Goal: Task Accomplishment & Management: Manage account settings

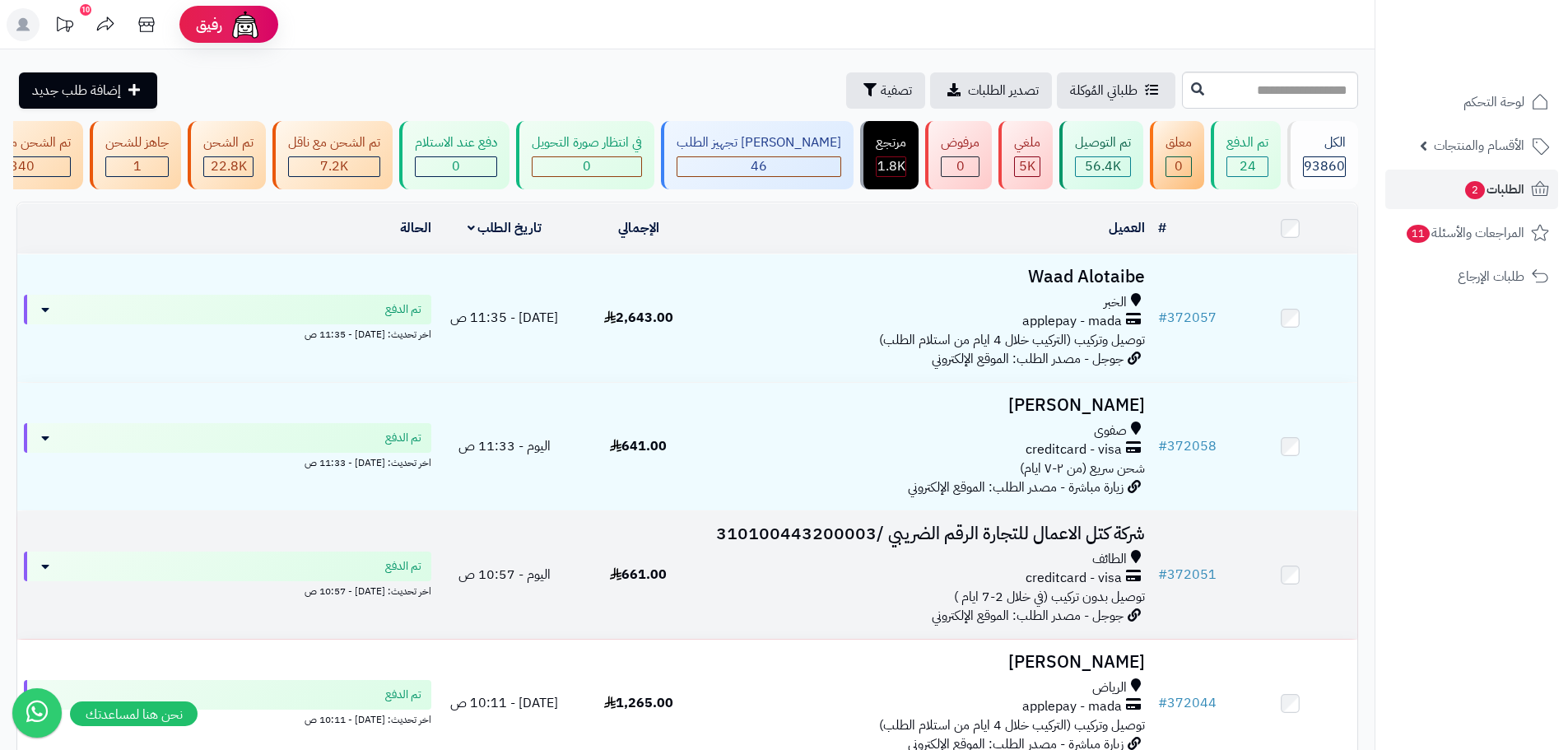
click at [734, 587] on div "creditcard - visa" at bounding box center [928, 578] width 433 height 19
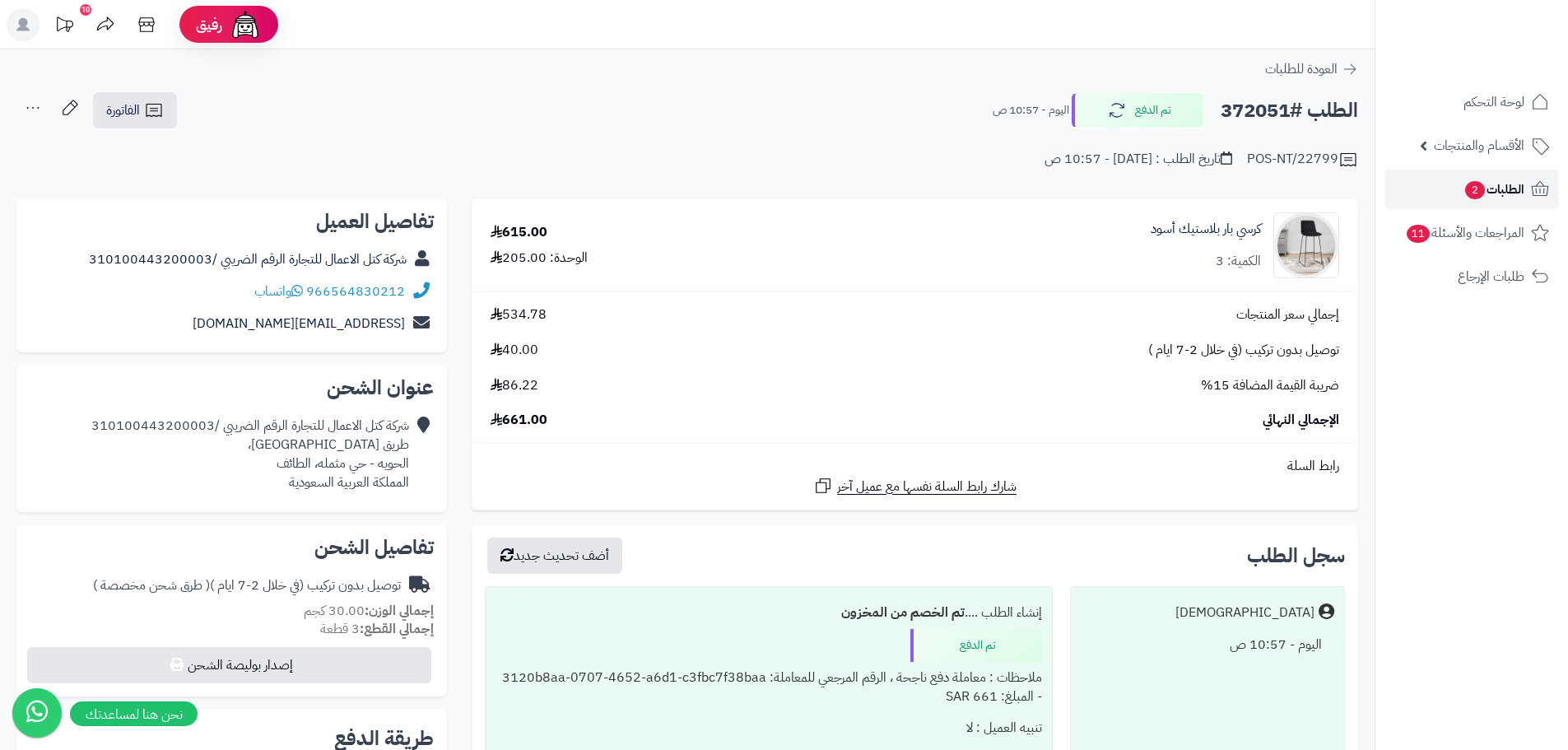
click at [1481, 186] on span "2" at bounding box center [1474, 190] width 20 height 18
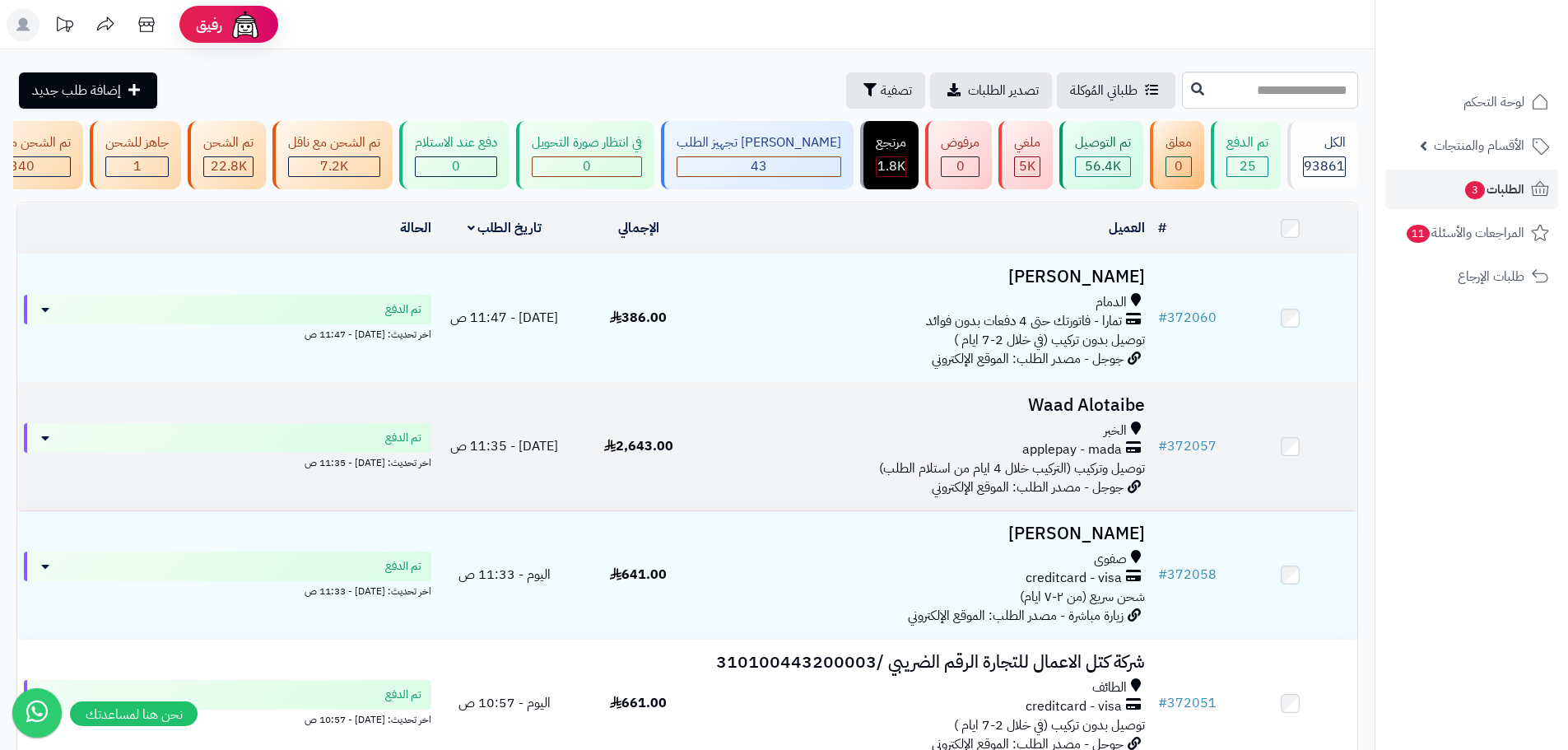
click at [892, 440] on div "الخبر" at bounding box center [928, 431] width 433 height 19
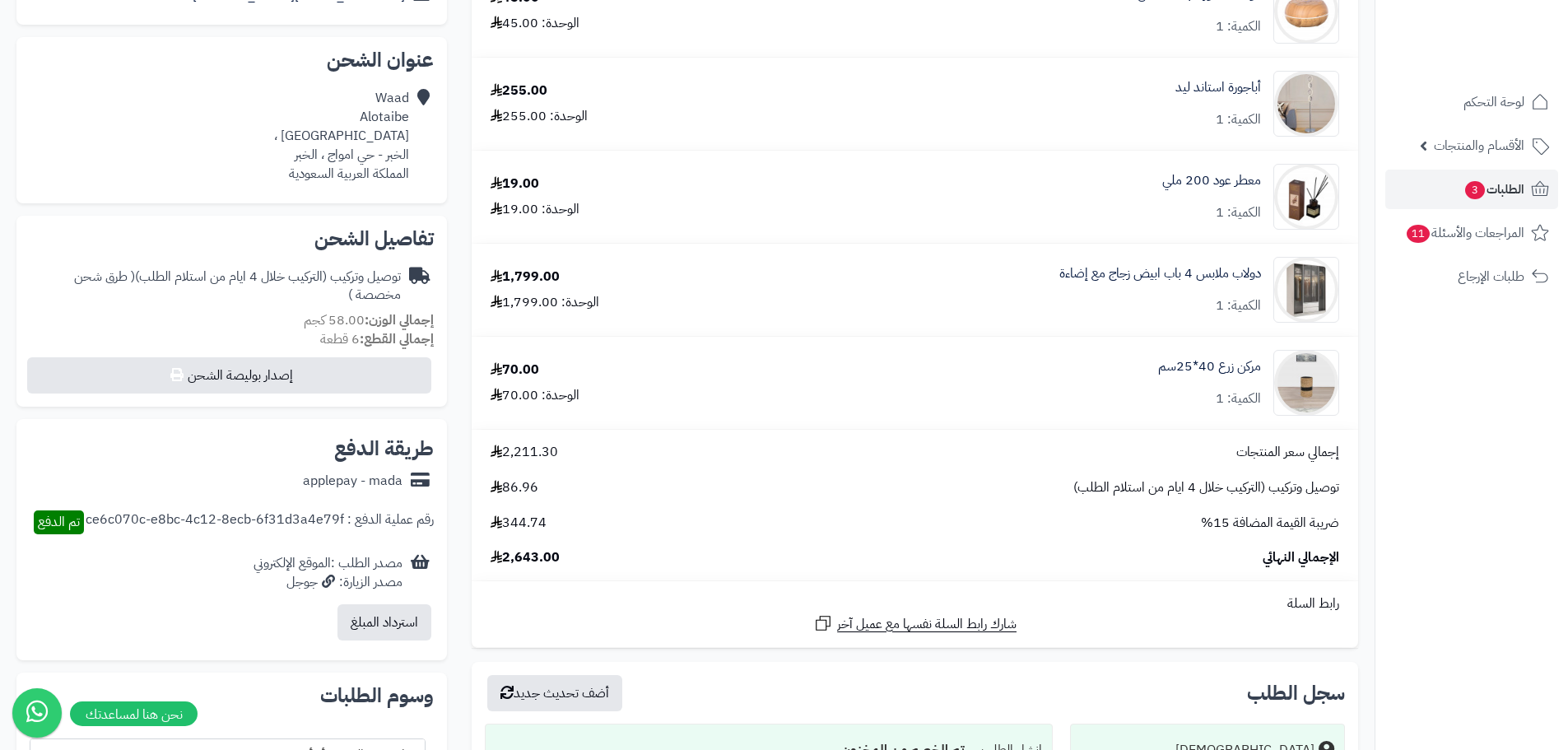
scroll to position [329, 0]
click at [1313, 381] on img at bounding box center [1306, 381] width 64 height 66
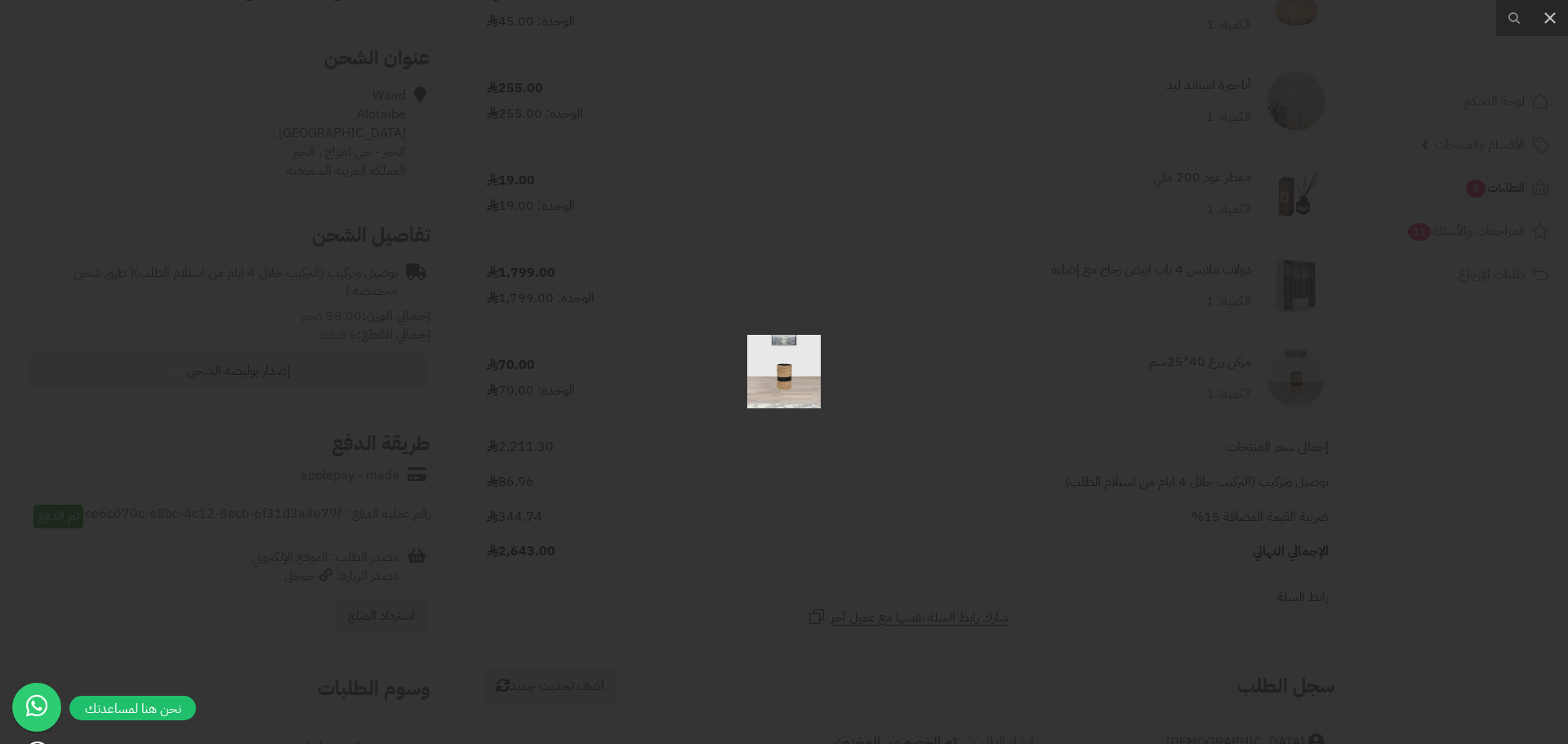
click at [1181, 411] on div at bounding box center [784, 372] width 1568 height 744
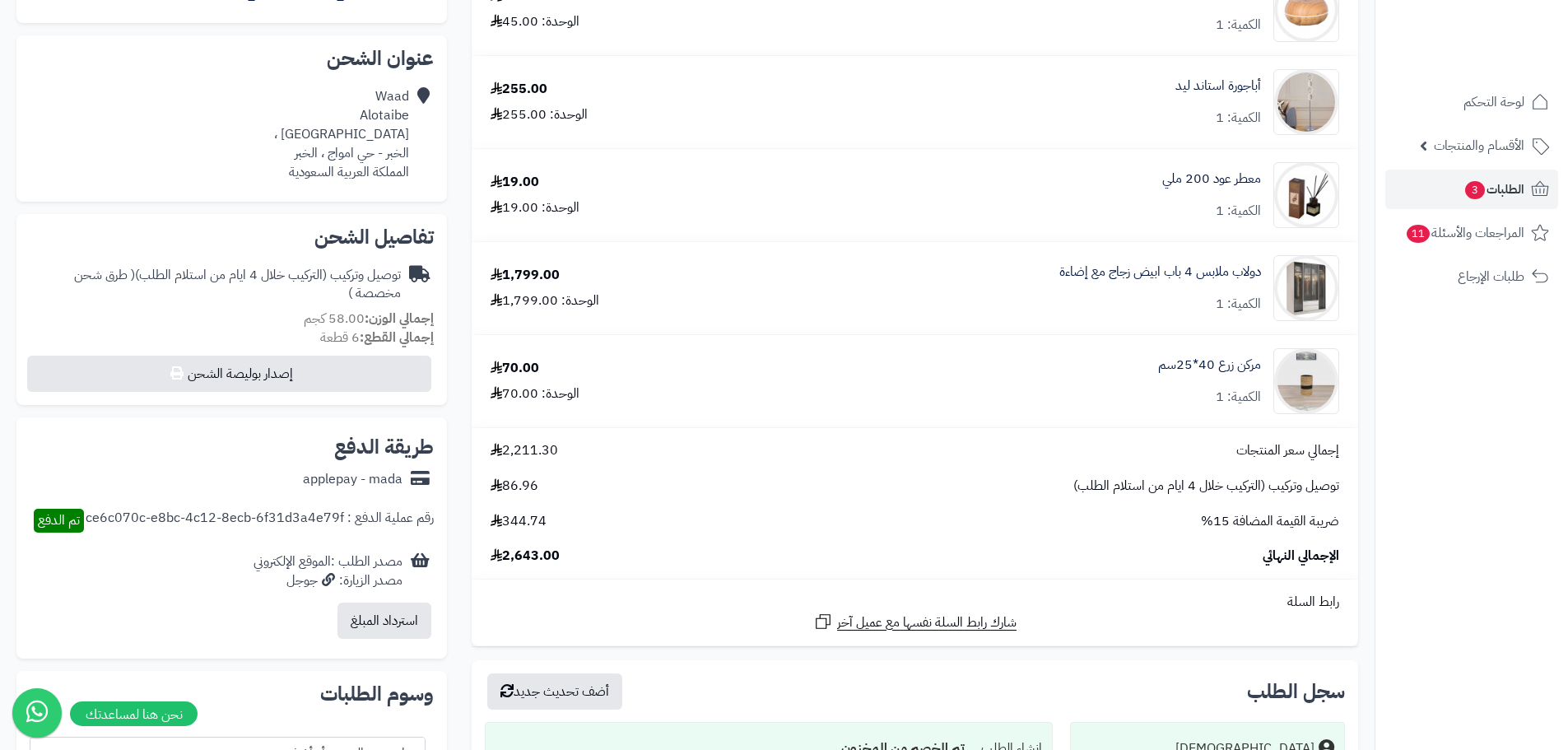
click at [1222, 366] on link "مركن زرع 40*25سم" at bounding box center [1209, 365] width 103 height 19
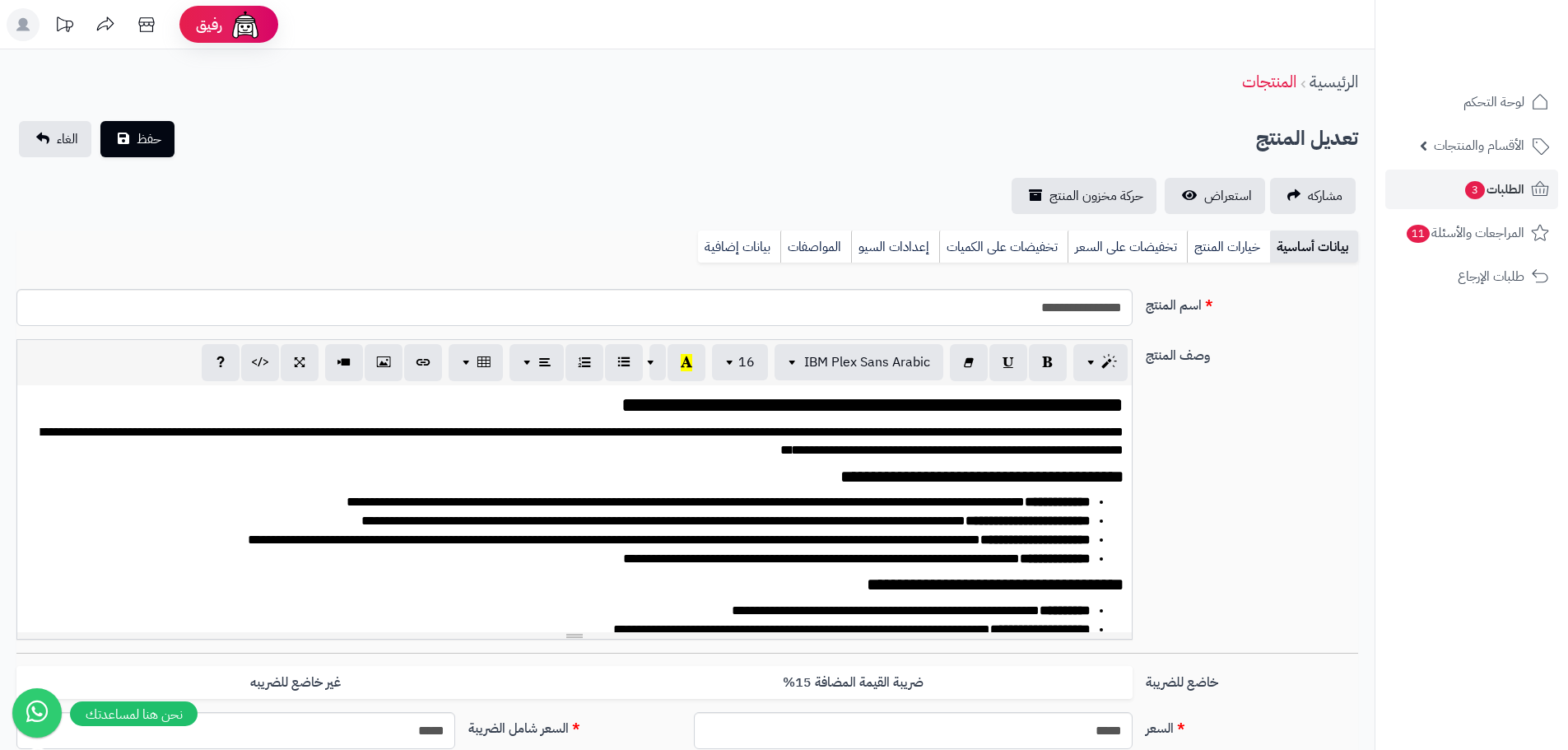
scroll to position [918, 0]
click at [1235, 201] on span "استعراض" at bounding box center [1228, 196] width 48 height 20
